Goal: Transaction & Acquisition: Purchase product/service

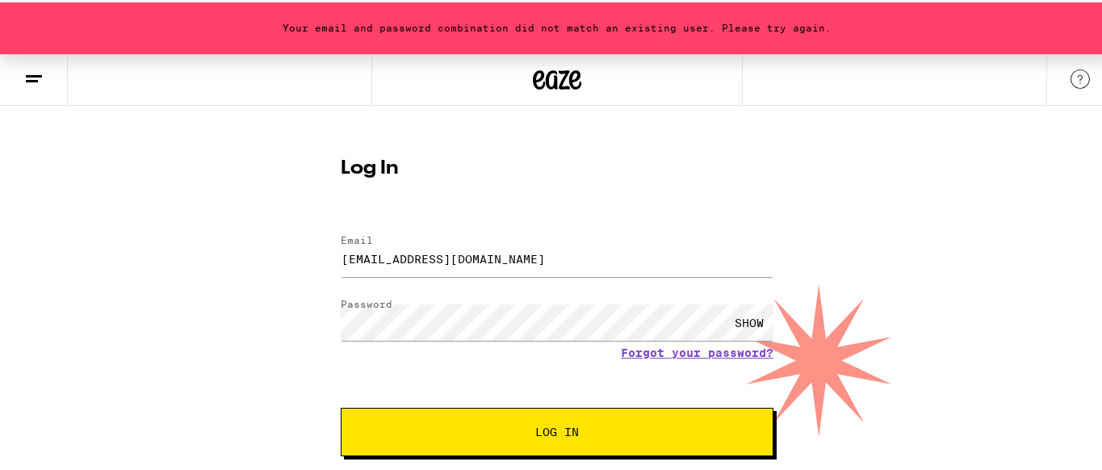
click at [574, 81] on icon at bounding box center [575, 77] width 12 height 19
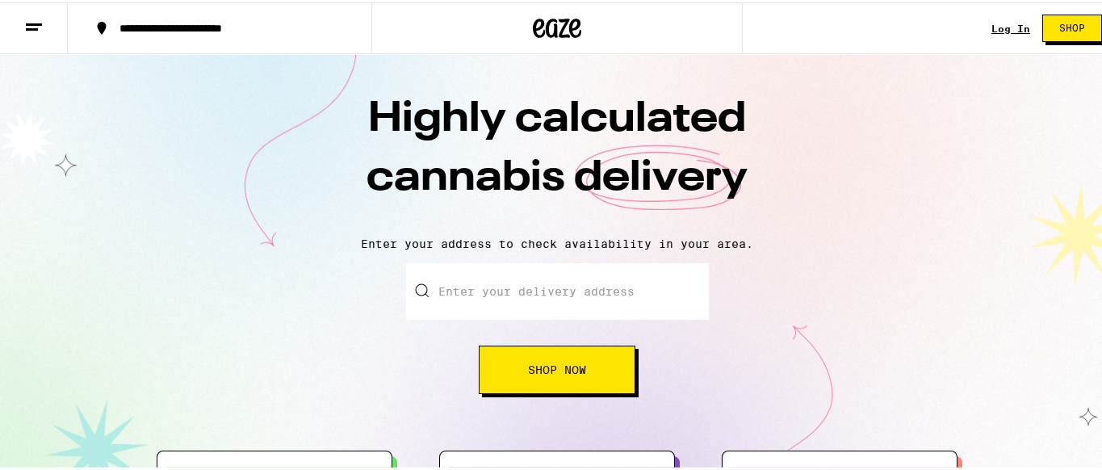
click at [520, 370] on button "Shop Now" at bounding box center [557, 367] width 157 height 48
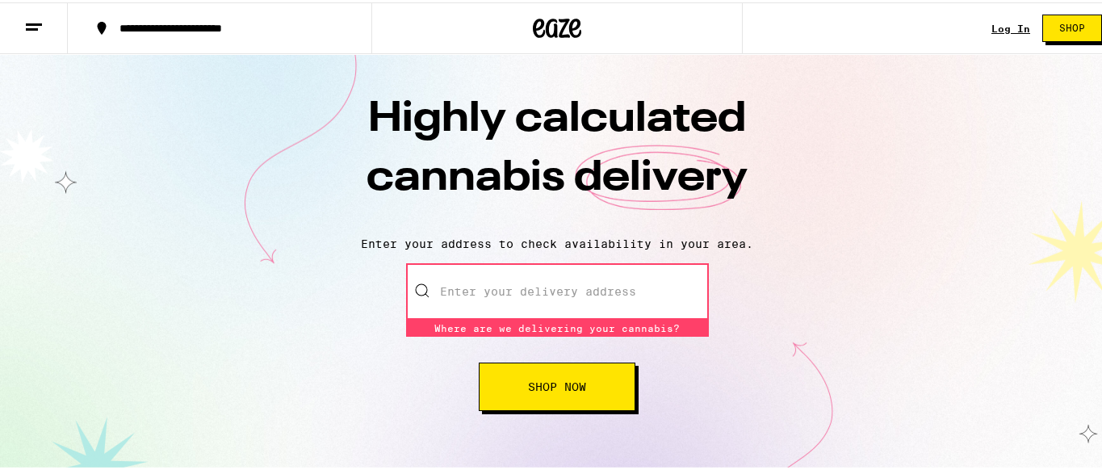
click at [649, 300] on input "Enter your delivery address" at bounding box center [557, 289] width 303 height 57
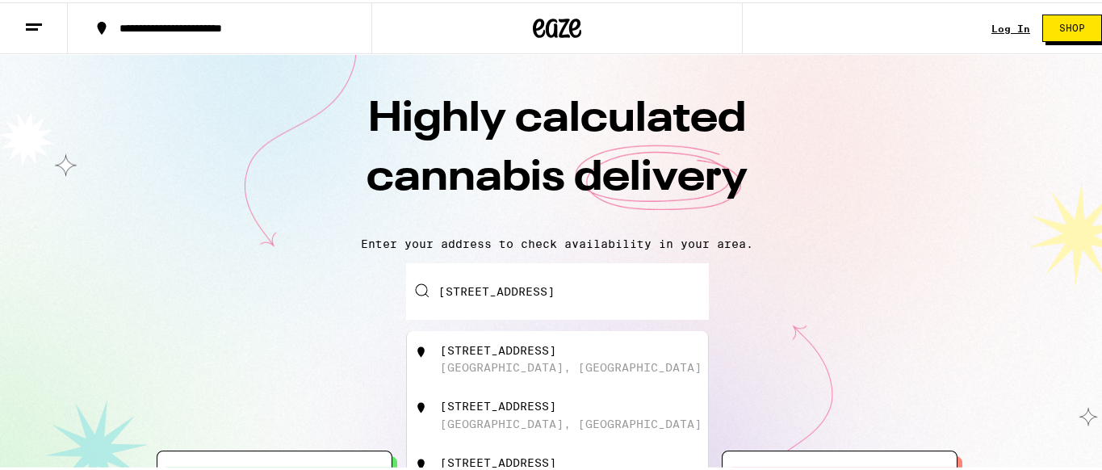
click at [602, 341] on div "[STREET_ADDRESS]" at bounding box center [557, 357] width 301 height 57
type input "[STREET_ADDRESS]"
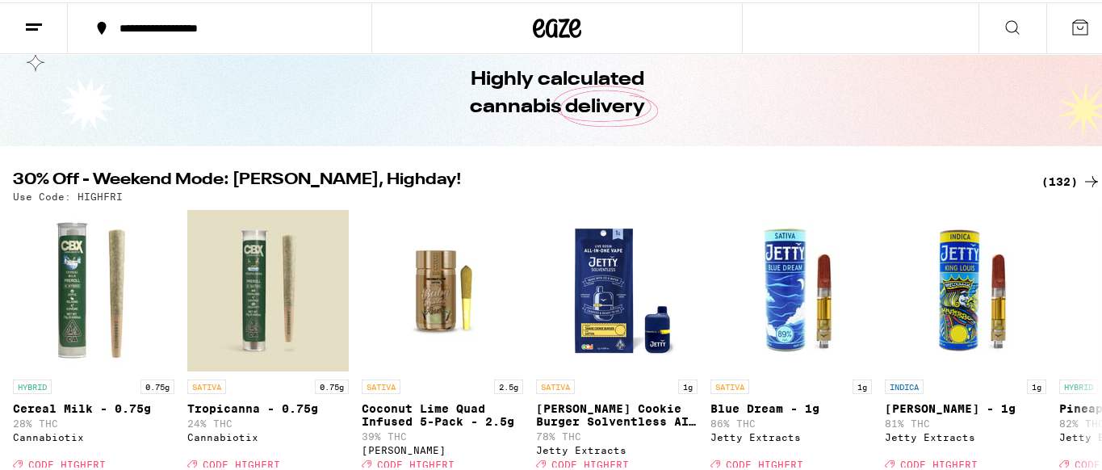
scroll to position [50, 0]
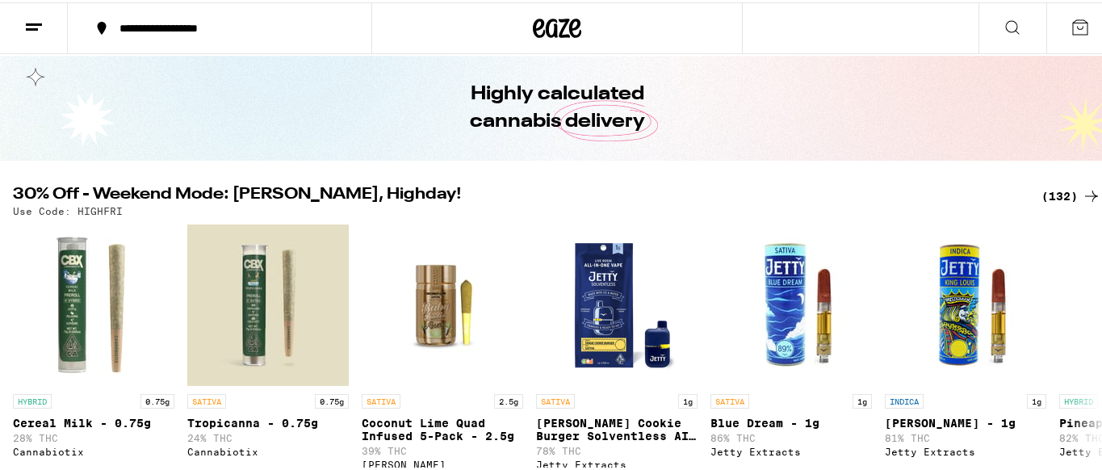
click at [1047, 188] on div "(132)" at bounding box center [1072, 193] width 60 height 19
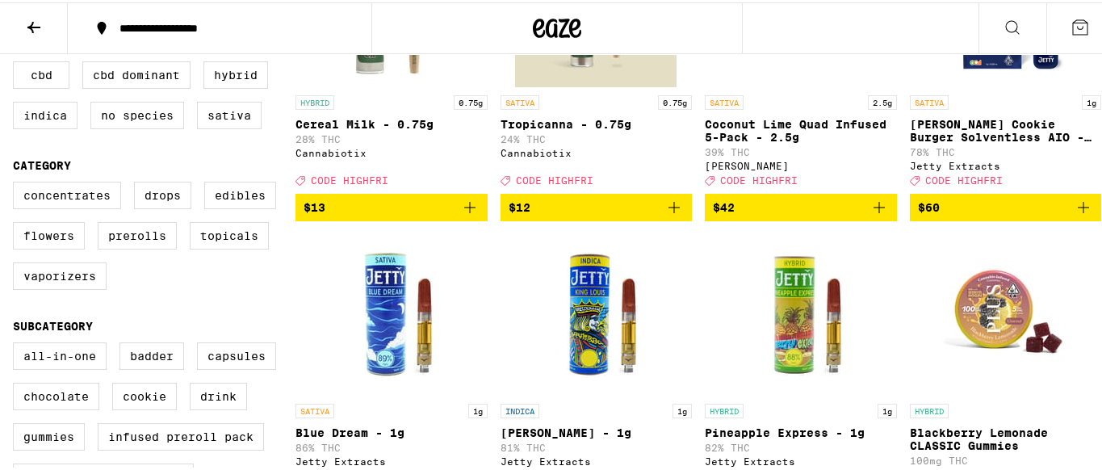
scroll to position [323, 0]
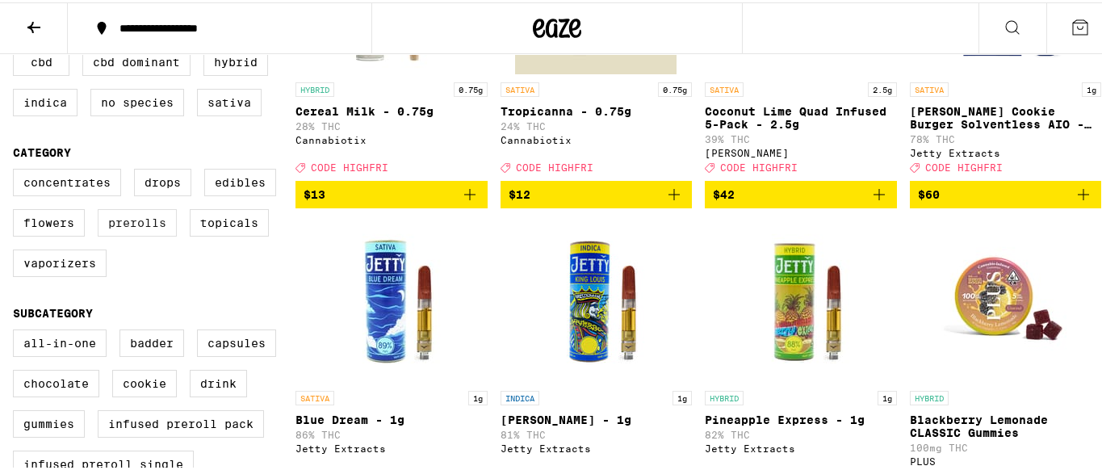
click at [142, 234] on label "Prerolls" at bounding box center [137, 220] width 79 height 27
click at [17, 170] on input "Prerolls" at bounding box center [16, 169] width 1 height 1
checkbox input "true"
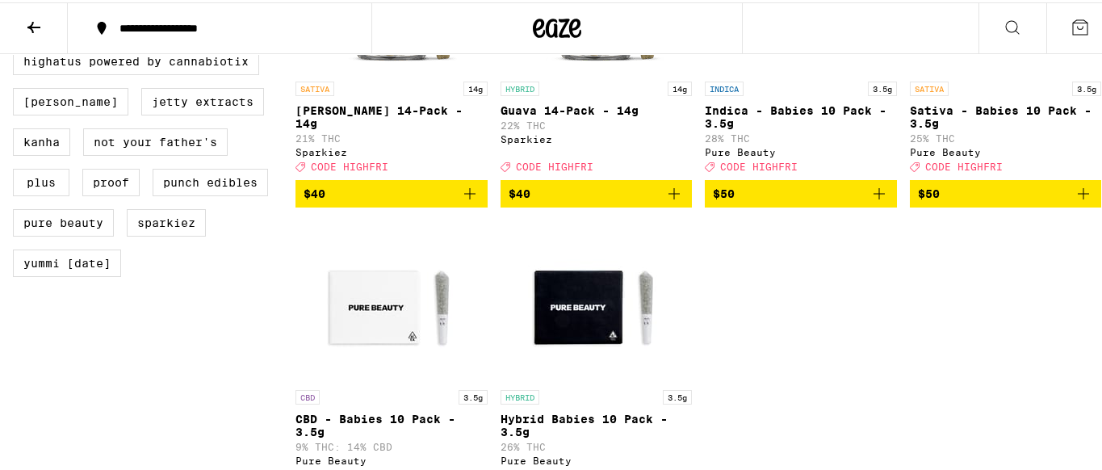
scroll to position [1211, 0]
